Goal: Use online tool/utility

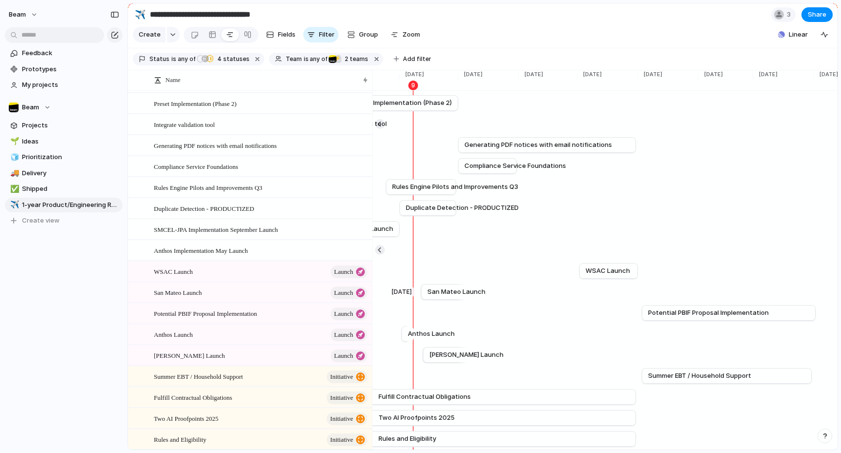
scroll to position [20, 0]
click at [555, 22] on section "**********" at bounding box center [482, 14] width 709 height 22
click at [408, 38] on span "Zoom" at bounding box center [411, 35] width 18 height 10
click at [402, 34] on span "Zoom" at bounding box center [411, 35] width 18 height 10
type input "*"
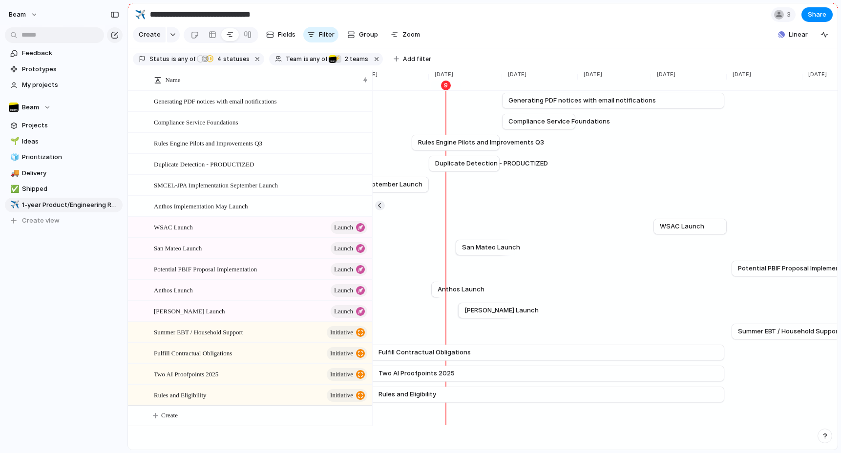
scroll to position [64, 0]
